Goal: Find specific page/section: Find specific page/section

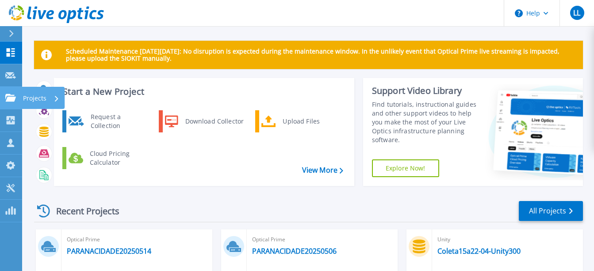
click at [16, 100] on div "Projects" at bounding box center [25, 98] width 41 height 8
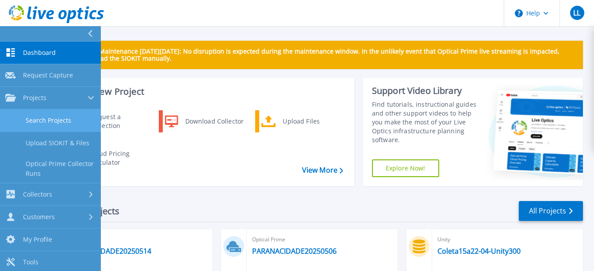
click at [50, 115] on link "Search Projects" at bounding box center [50, 120] width 101 height 23
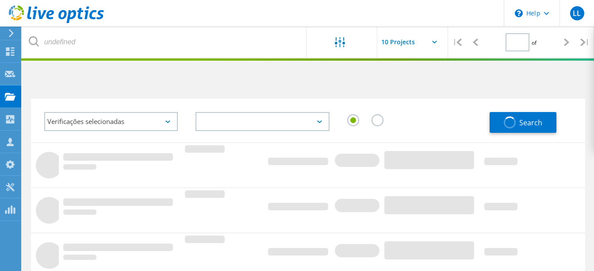
type input "1"
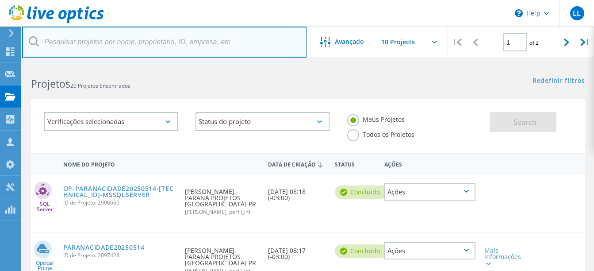
click at [127, 45] on input "text" at bounding box center [164, 42] width 285 height 31
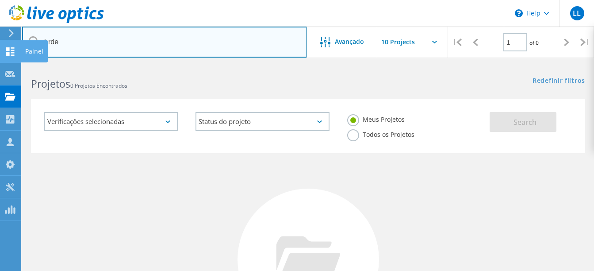
drag, startPoint x: 112, startPoint y: 42, endPoint x: 8, endPoint y: 42, distance: 104.4
click at [8, 64] on div "\n Help Explore Helpful Articles Contact Support LL Membro da equipe parceira d…" at bounding box center [297, 241] width 594 height 354
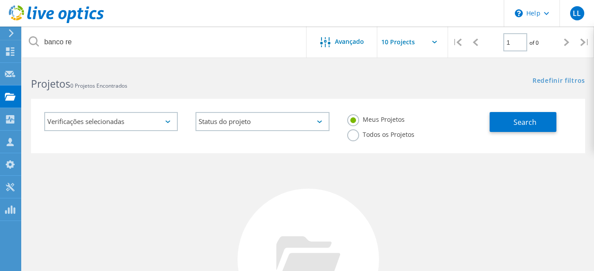
click at [373, 131] on label "Todos os Projetos" at bounding box center [380, 133] width 67 height 8
click at [0, 0] on input "Todos os Projetos" at bounding box center [0, 0] width 0 height 0
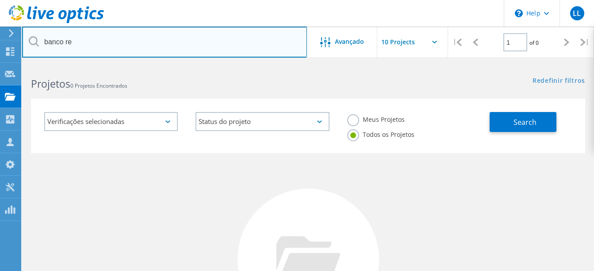
click at [164, 42] on input "banco re" at bounding box center [164, 42] width 285 height 31
type input "brde"
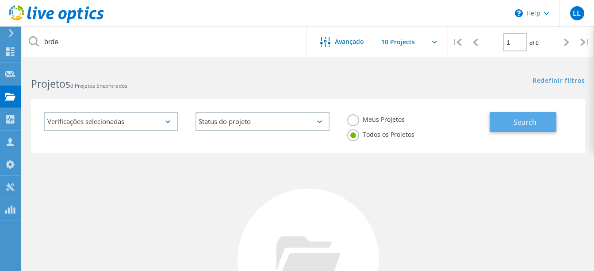
click at [506, 115] on button "Search" at bounding box center [522, 122] width 67 height 20
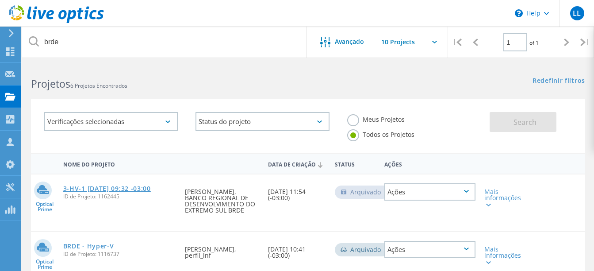
click at [129, 189] on link "3-HV-1 [DATE] 09:32 -03:00" at bounding box center [107, 188] width 88 height 6
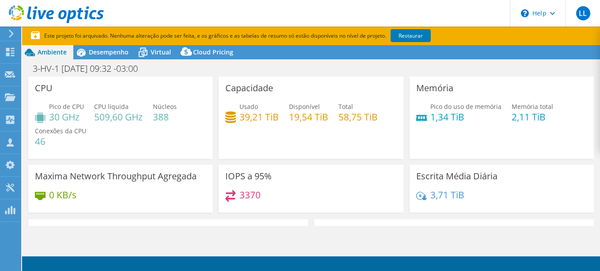
select select "USD"
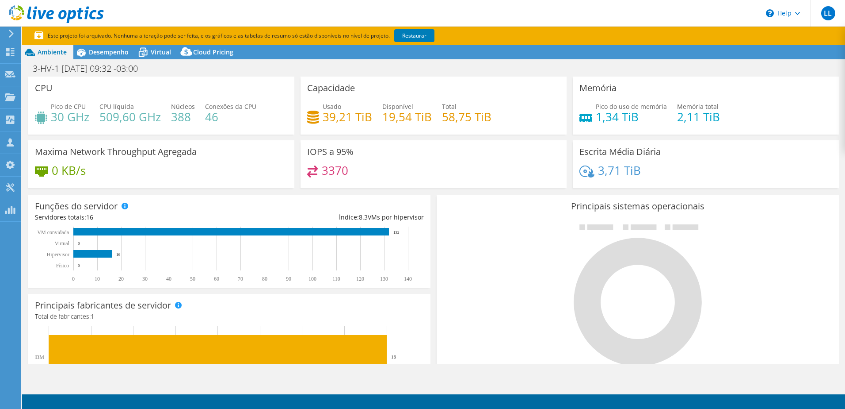
click at [525, 198] on div "Principais sistemas operacionais Windows Linux VMware" at bounding box center [638, 301] width 402 height 212
